Goal: Information Seeking & Learning: Learn about a topic

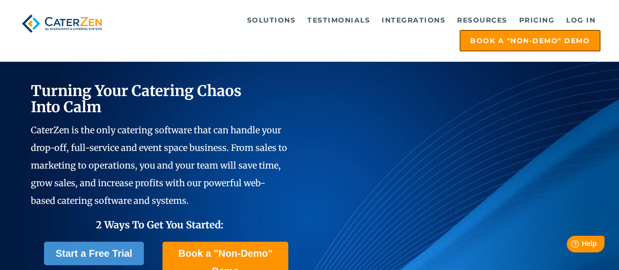
scroll to position [24, 0]
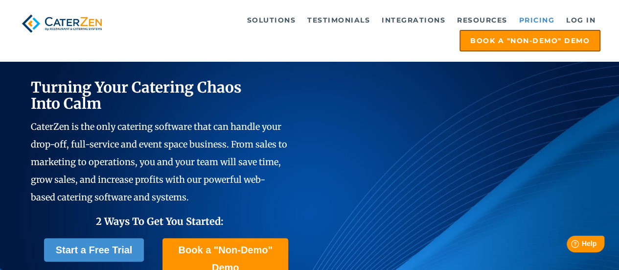
click at [530, 20] on link "Pricing" at bounding box center [537, 20] width 46 height 20
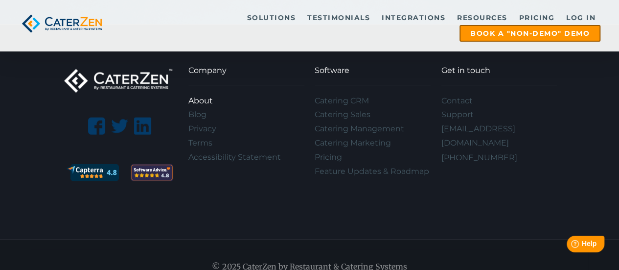
scroll to position [2949, 0]
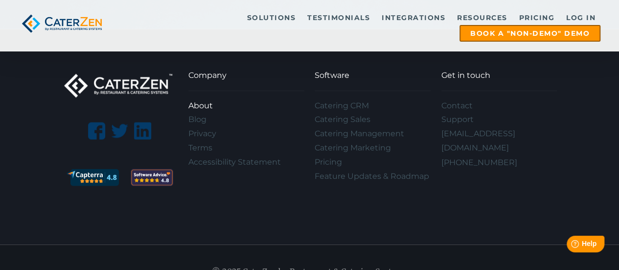
click at [202, 99] on link "About" at bounding box center [246, 106] width 116 height 14
